Goal: Complete application form

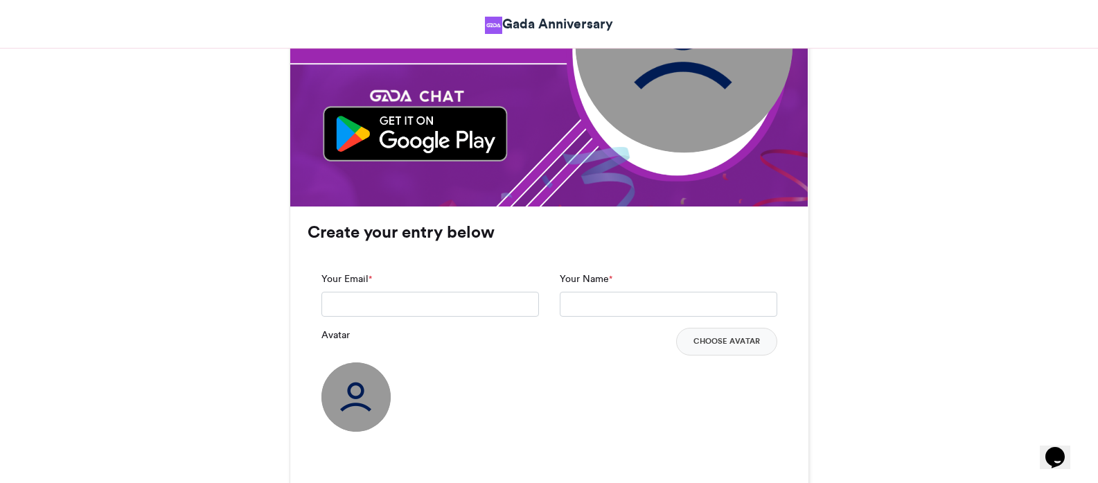
scroll to position [831, 0]
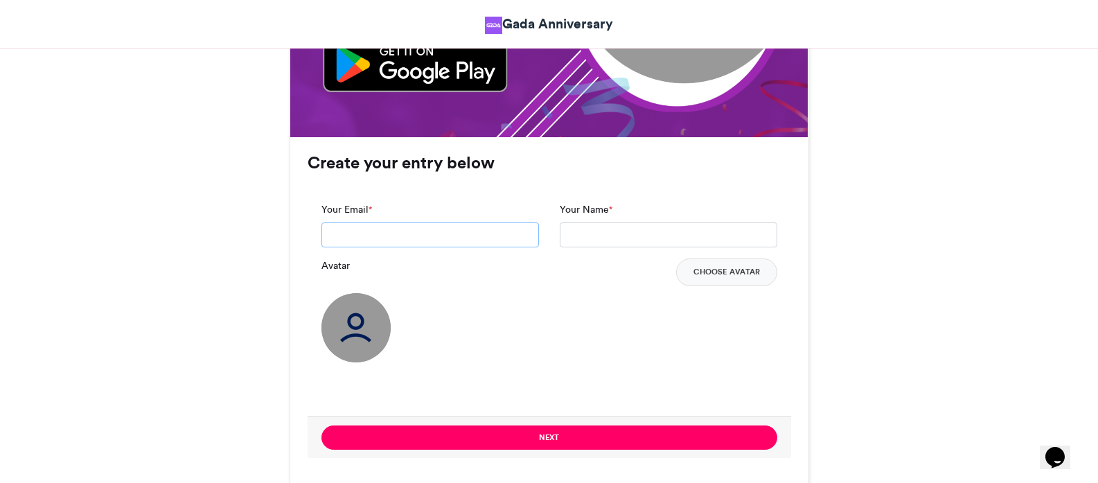
click at [439, 238] on input "Your Email *" at bounding box center [429, 234] width 217 height 25
type input "**********"
click at [604, 235] on input "Your Name *" at bounding box center [668, 234] width 217 height 25
type input "*****"
click at [733, 271] on button "Choose Avatar" at bounding box center [726, 272] width 101 height 28
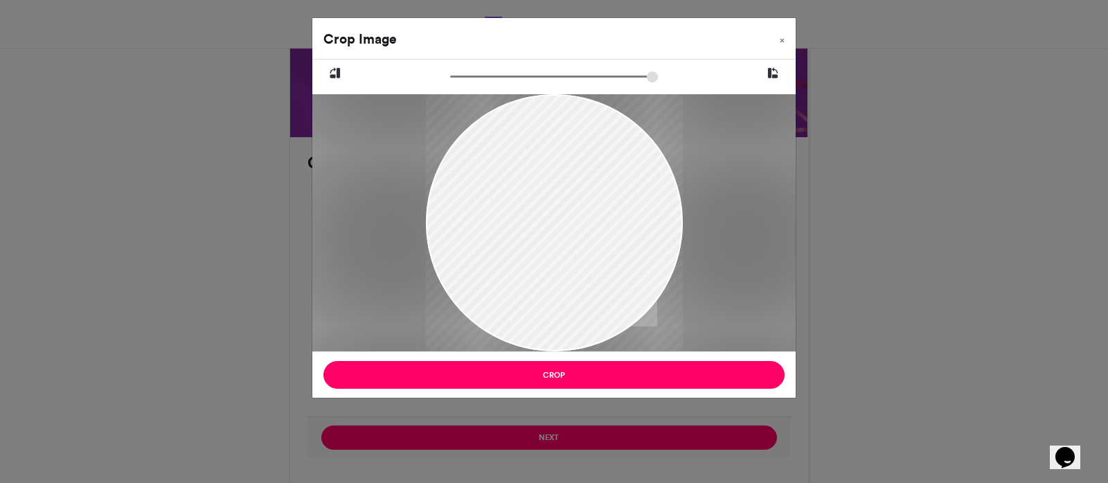
drag, startPoint x: 558, startPoint y: 233, endPoint x: 558, endPoint y: 326, distance: 92.8
click at [549, 387] on div "Crop Image × Crop" at bounding box center [554, 207] width 485 height 381
drag, startPoint x: 458, startPoint y: 75, endPoint x: 552, endPoint y: 170, distance: 133.2
click at [574, 83] on input "zoom" at bounding box center [554, 76] width 208 height 13
drag, startPoint x: 549, startPoint y: 195, endPoint x: 526, endPoint y: 227, distance: 39.2
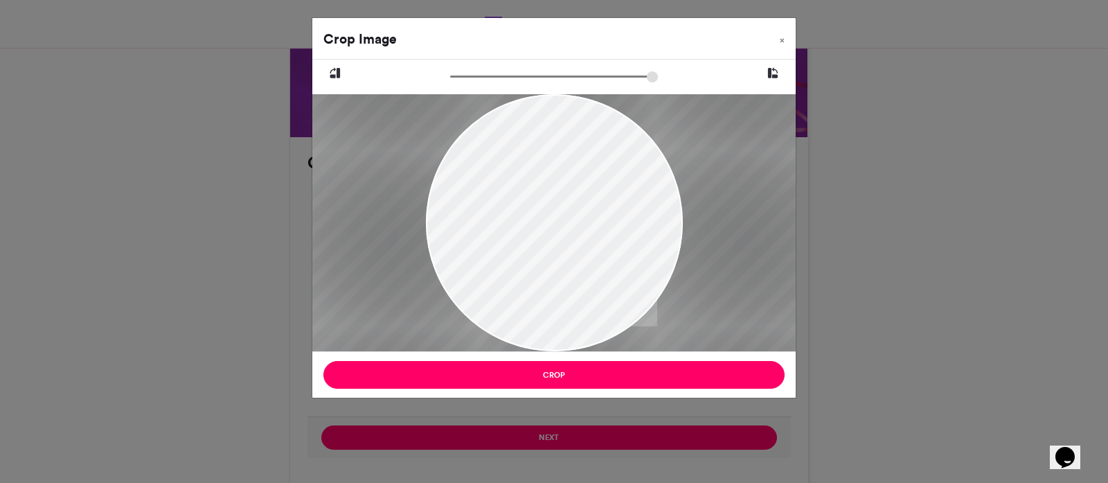
drag, startPoint x: 574, startPoint y: 81, endPoint x: 528, endPoint y: 83, distance: 45.8
type input "******"
click at [528, 83] on input "zoom" at bounding box center [554, 76] width 208 height 13
drag, startPoint x: 567, startPoint y: 269, endPoint x: 567, endPoint y: 250, distance: 19.4
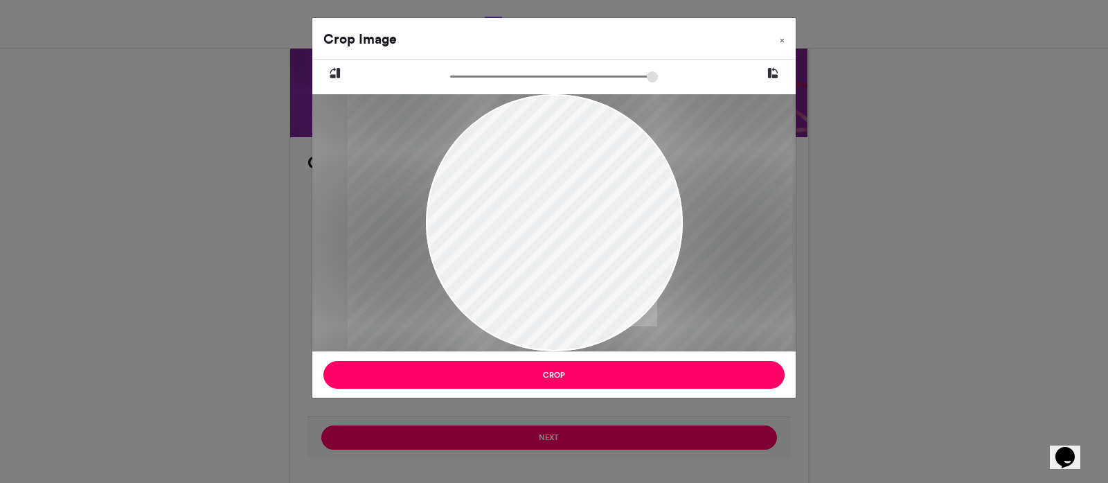
click at [567, 250] on div at bounding box center [570, 458] width 445 height 779
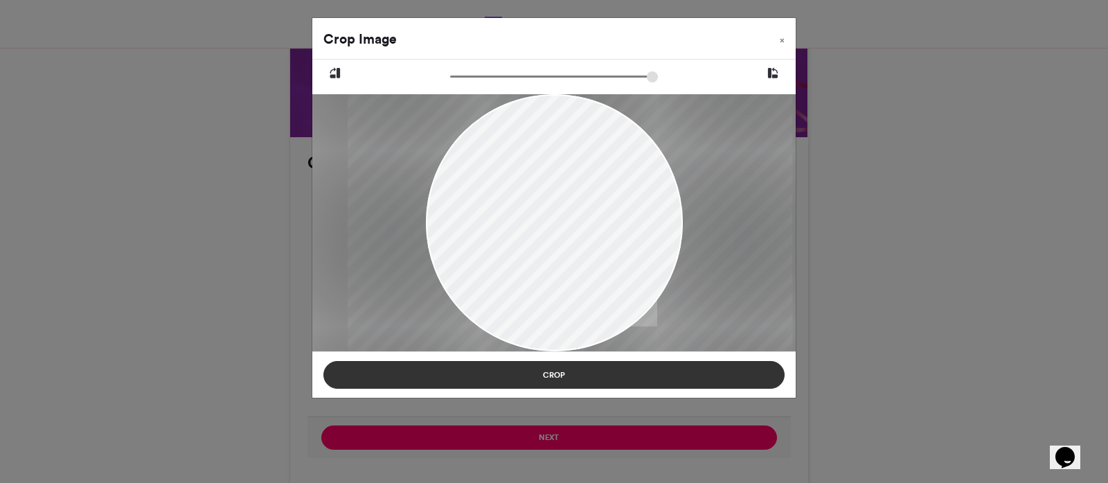
click at [567, 371] on button "Crop" at bounding box center [553, 375] width 461 height 28
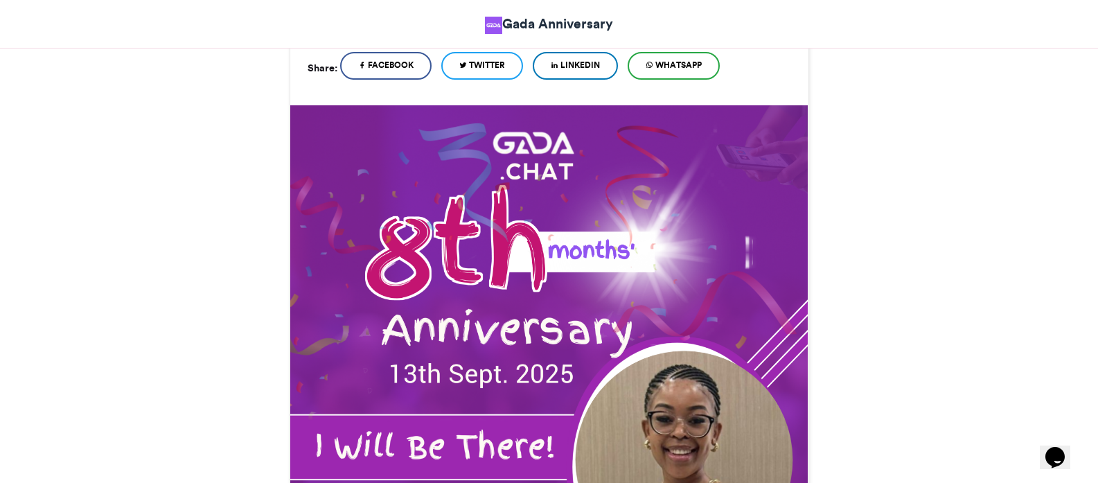
scroll to position [485, 0]
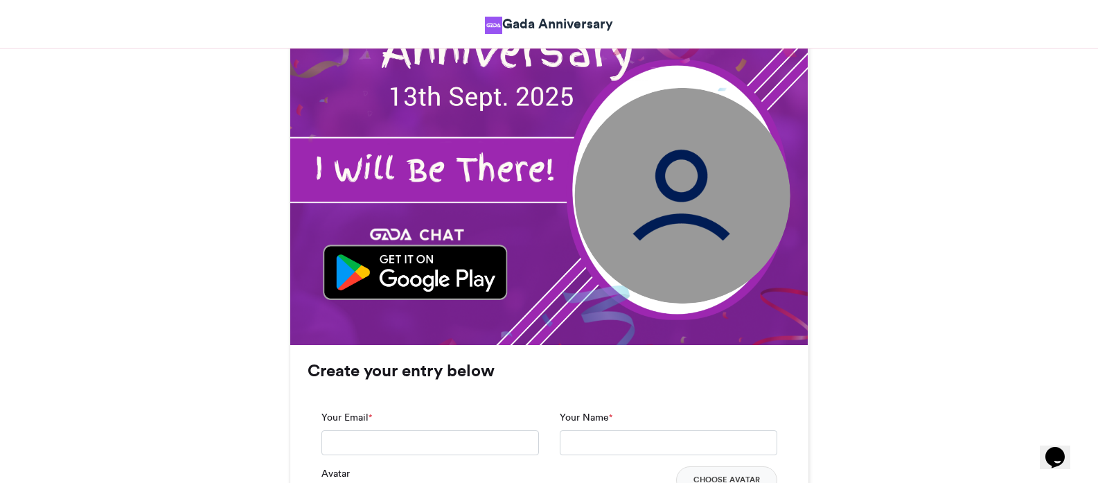
scroll to position [554, 0]
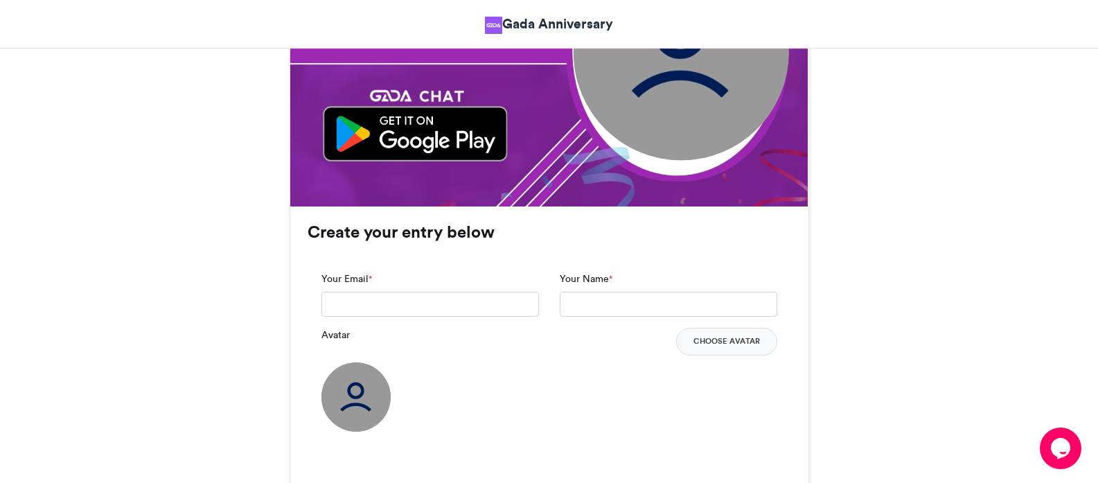
scroll to position [831, 0]
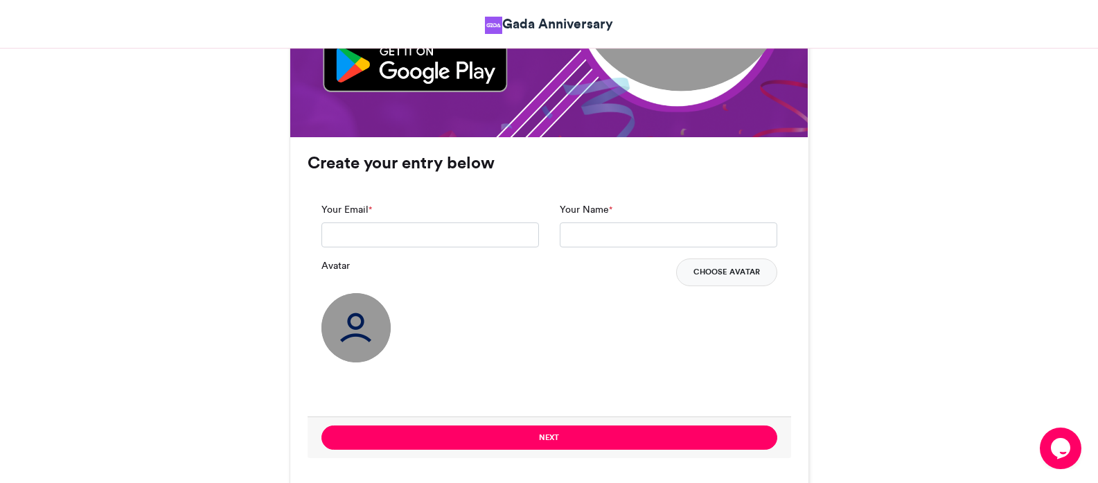
click at [707, 273] on button "Choose Avatar" at bounding box center [726, 272] width 101 height 28
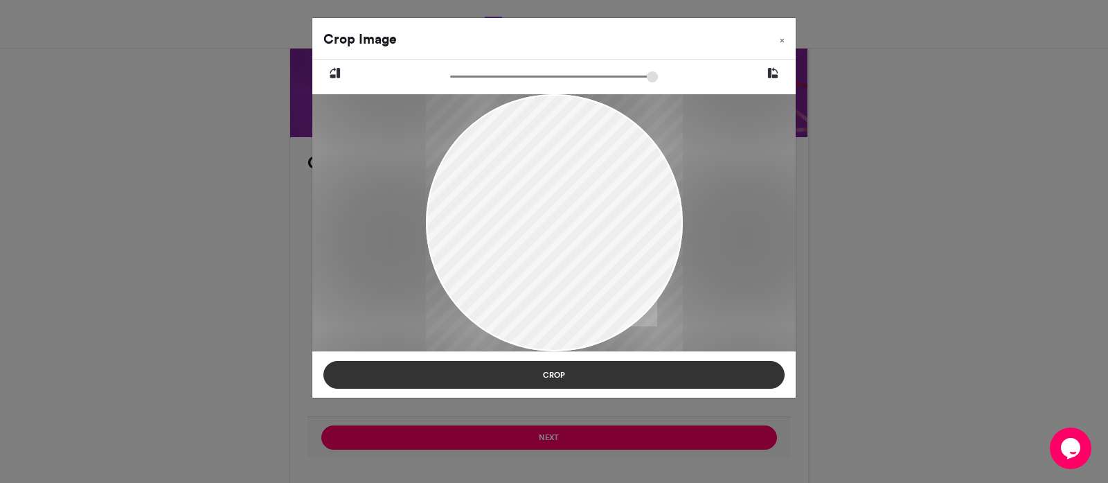
drag, startPoint x: 535, startPoint y: 223, endPoint x: 537, endPoint y: 384, distance: 160.7
click at [537, 384] on div "Crop Image × Crop" at bounding box center [554, 207] width 485 height 381
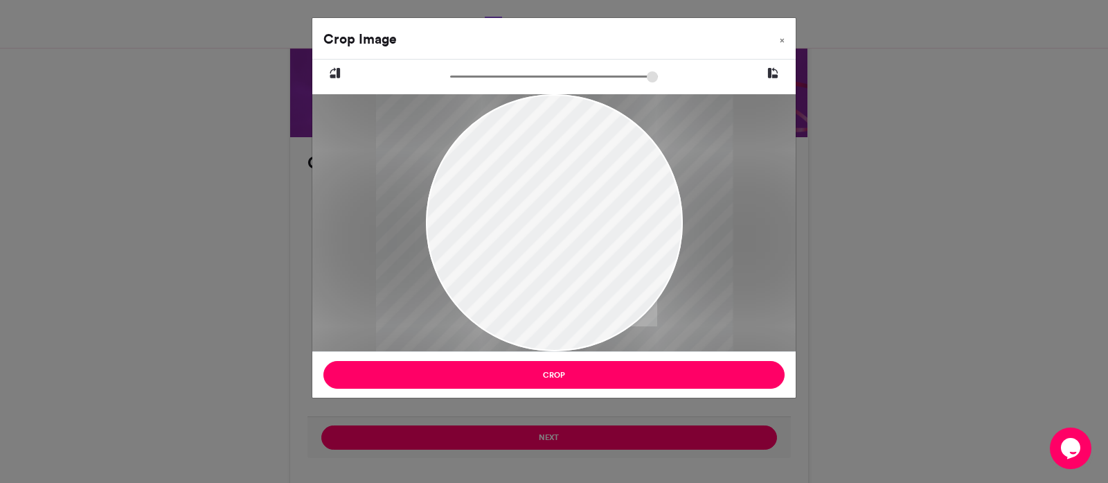
drag, startPoint x: 458, startPoint y: 78, endPoint x: 551, endPoint y: 75, distance: 92.9
type input "******"
click at [551, 75] on input "zoom" at bounding box center [554, 76] width 208 height 13
drag, startPoint x: 562, startPoint y: 217, endPoint x: 547, endPoint y: 276, distance: 60.1
click at [559, 341] on div at bounding box center [550, 373] width 357 height 559
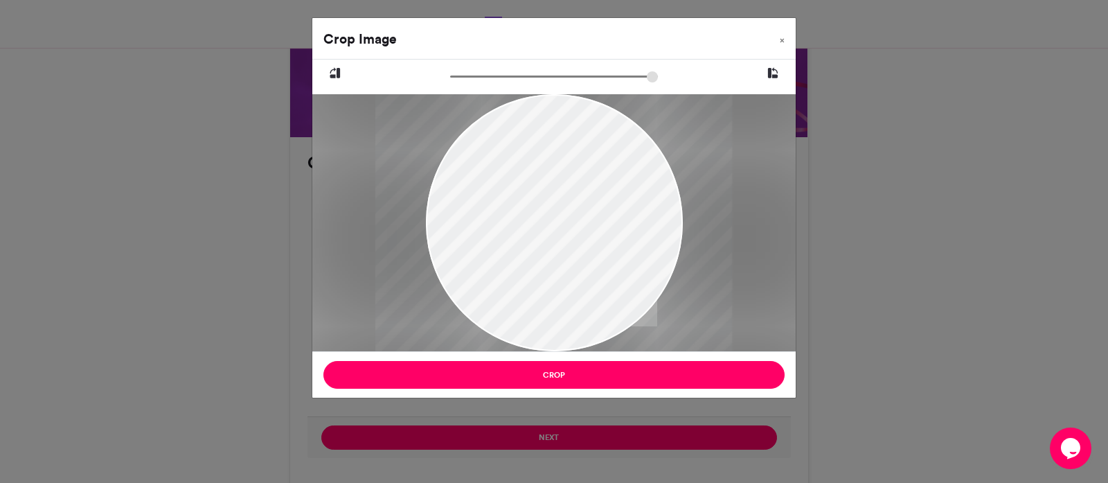
drag, startPoint x: 569, startPoint y: 195, endPoint x: 571, endPoint y: 250, distance: 55.5
click at [571, 250] on div at bounding box center [553, 372] width 357 height 559
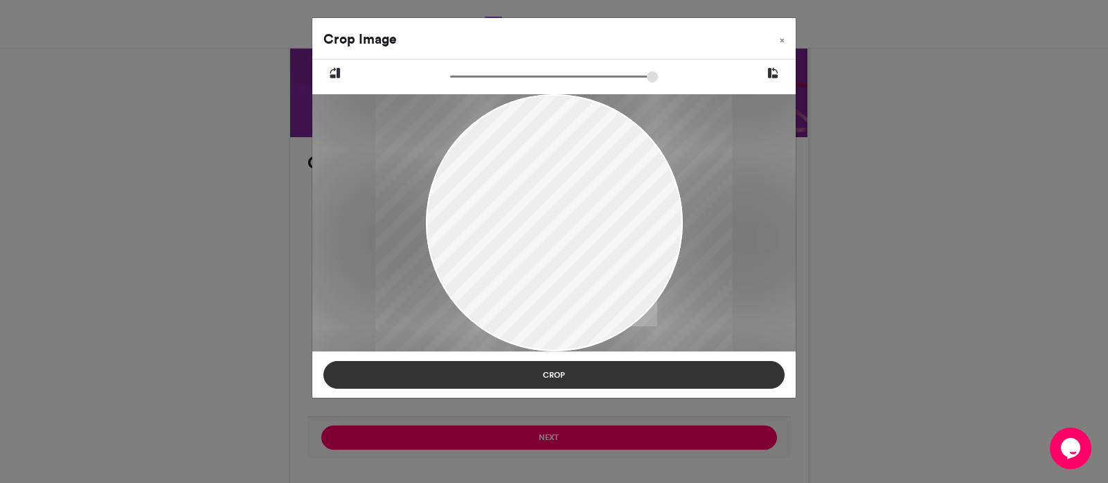
click at [566, 376] on button "Crop" at bounding box center [553, 375] width 461 height 28
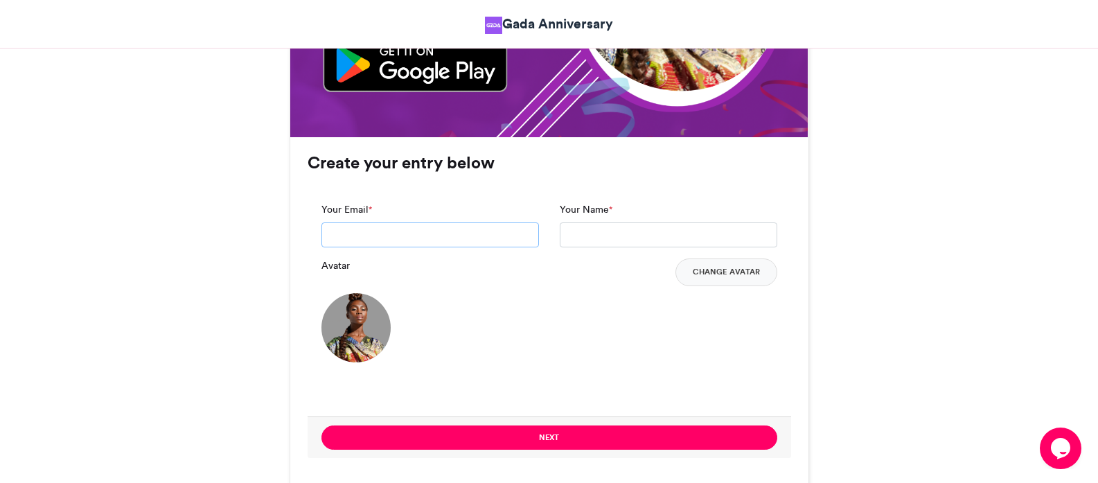
click at [390, 230] on input "Your Email *" at bounding box center [429, 234] width 217 height 25
type input "**********"
click at [612, 242] on input "Your Name *" at bounding box center [668, 234] width 217 height 25
click at [618, 237] on input "Your Name *" at bounding box center [668, 234] width 217 height 25
type input "*********"
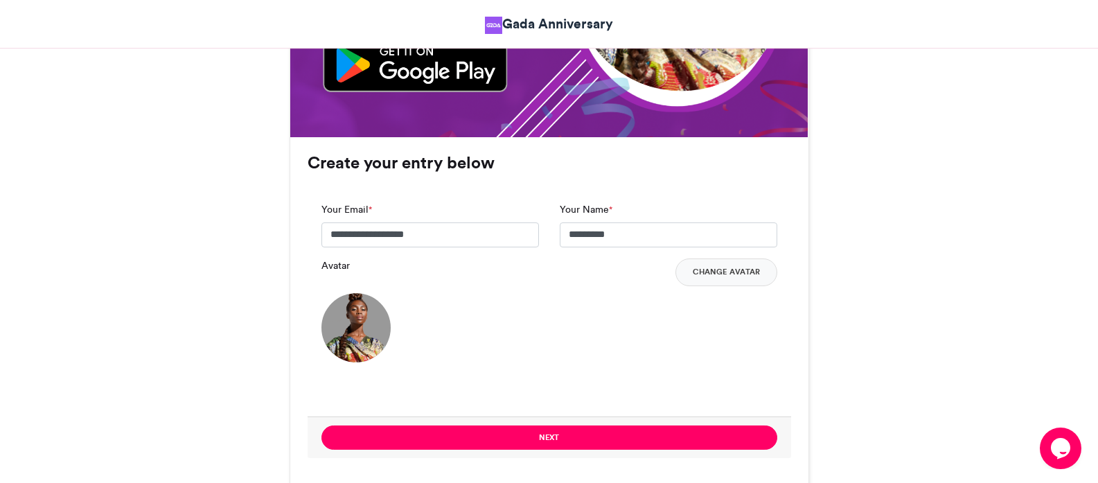
click at [502, 260] on div "Avatar Change Avatar" at bounding box center [549, 272] width 456 height 28
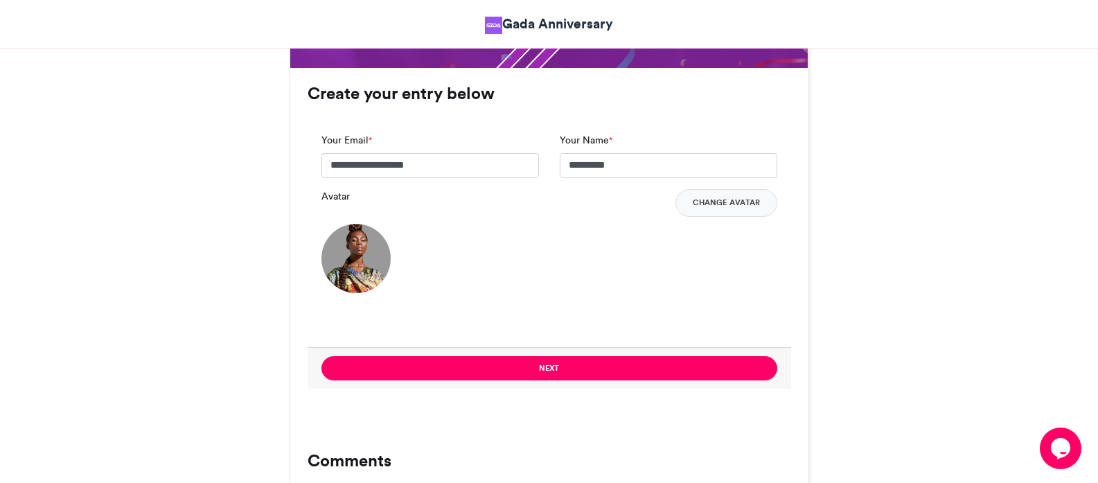
scroll to position [1039, 0]
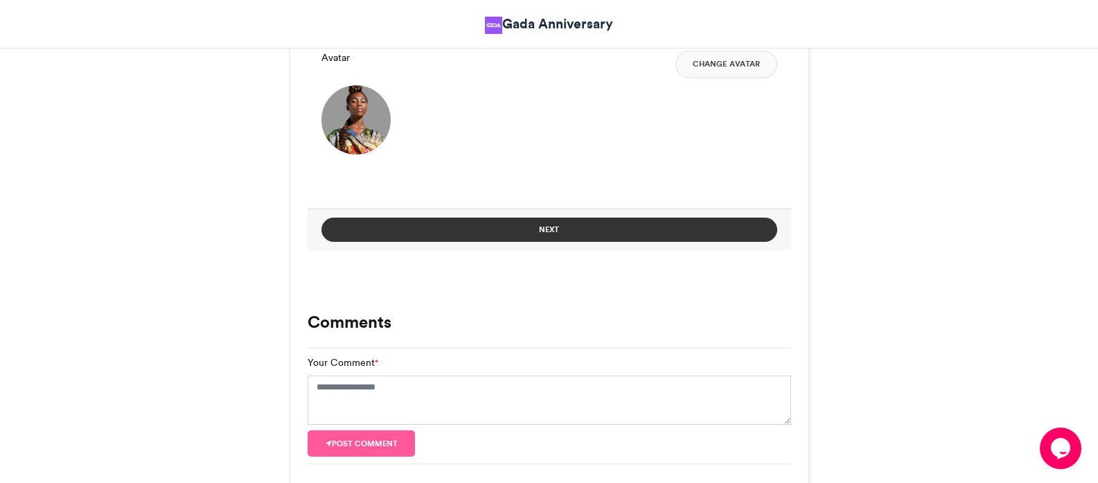
click at [582, 228] on button "Next" at bounding box center [549, 229] width 456 height 24
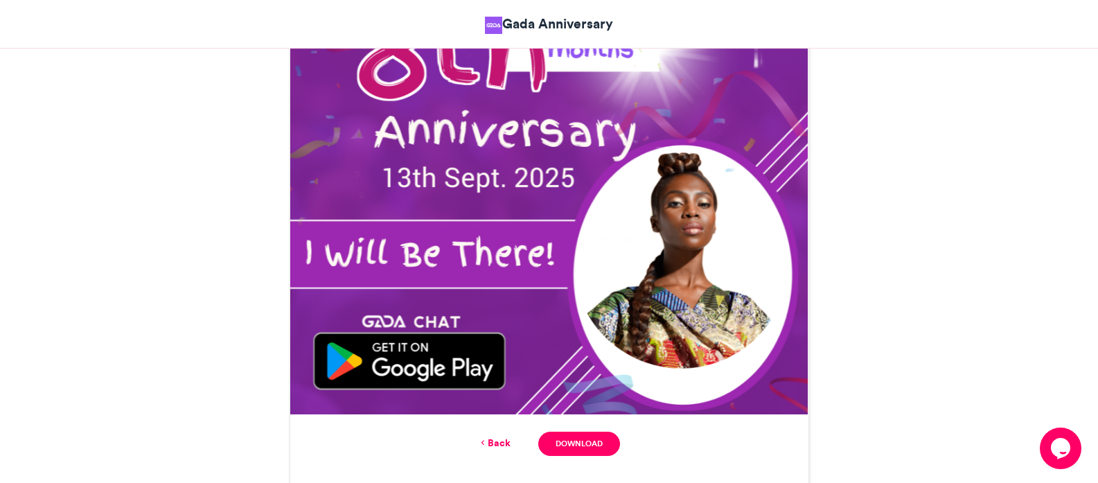
scroll to position [623, 0]
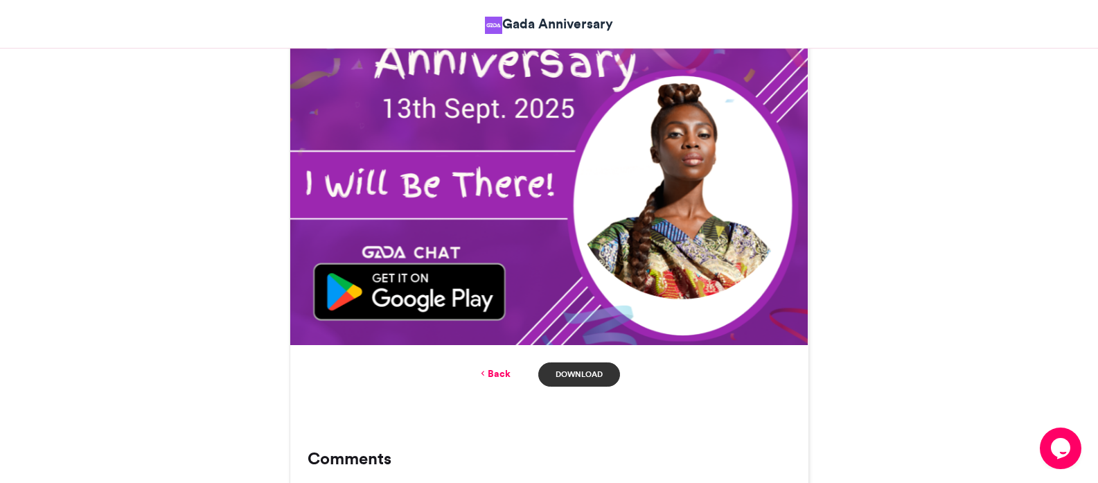
click at [596, 377] on link "Download" at bounding box center [578, 374] width 81 height 24
